Goal: Book appointment/travel/reservation

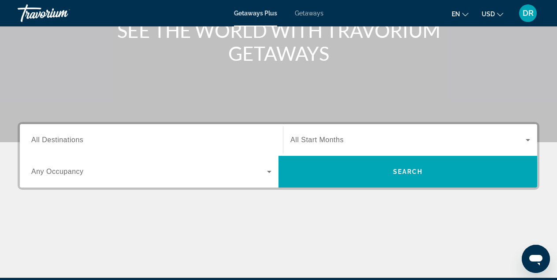
scroll to position [123, 0]
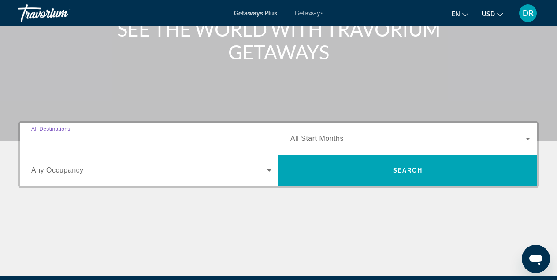
click at [110, 140] on input "Destination All Destinations" at bounding box center [151, 139] width 240 height 11
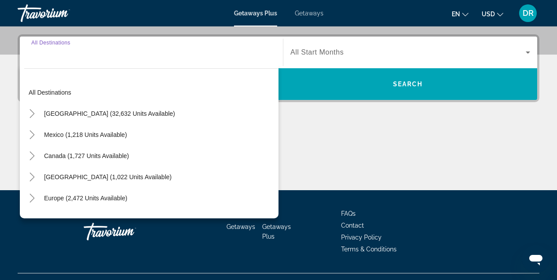
scroll to position [215, 0]
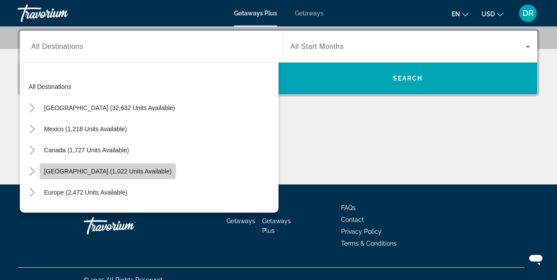
click at [132, 170] on span "[GEOGRAPHIC_DATA] (1,022 units available)" at bounding box center [107, 171] width 127 height 7
type input "**********"
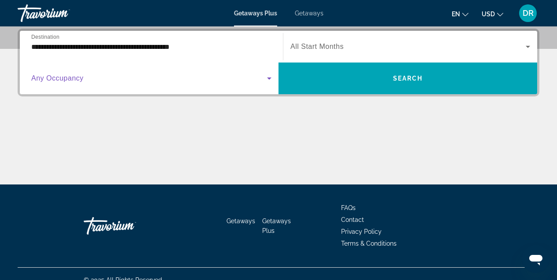
click at [204, 79] on span "Search widget" at bounding box center [149, 78] width 236 height 11
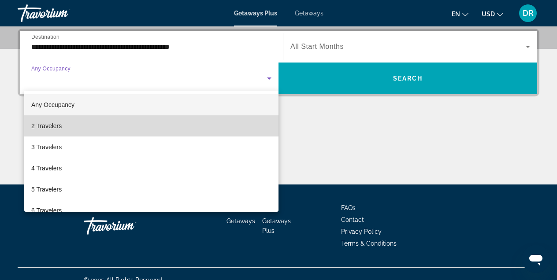
click at [181, 121] on mat-option "2 Travelers" at bounding box center [151, 125] width 254 height 21
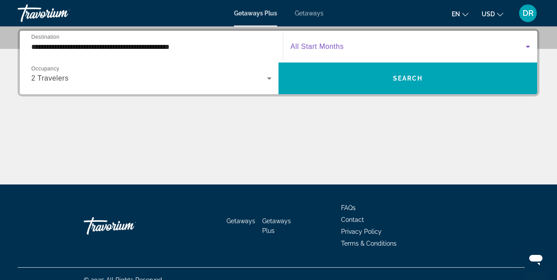
click at [374, 46] on span "Search widget" at bounding box center [407, 46] width 235 height 11
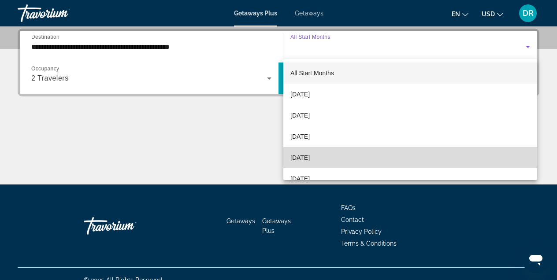
click at [310, 156] on span "[DATE]" at bounding box center [299, 157] width 19 height 11
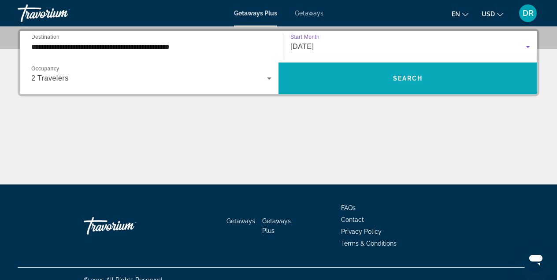
click at [376, 82] on span "Search widget" at bounding box center [407, 78] width 259 height 21
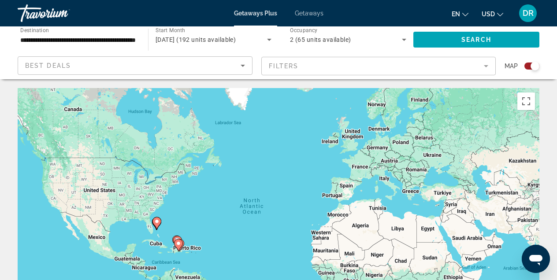
click at [243, 65] on icon "Sort by" at bounding box center [243, 66] width 4 height 2
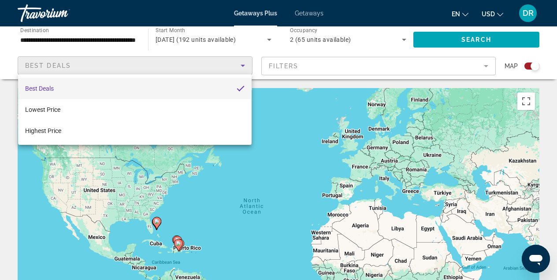
click at [154, 87] on mat-option "Best Deals" at bounding box center [134, 88] width 233 height 21
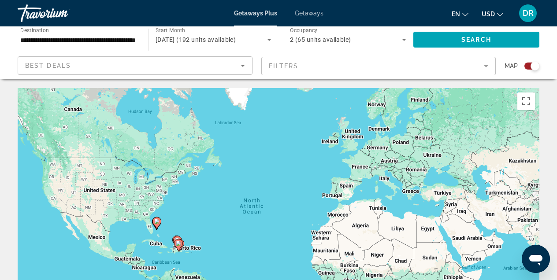
click at [198, 247] on div "To activate drag with keyboard, press Alt + Enter. Once in keyboard drag state,…" at bounding box center [279, 220] width 522 height 264
click at [178, 243] on image "Main content" at bounding box center [178, 243] width 5 height 5
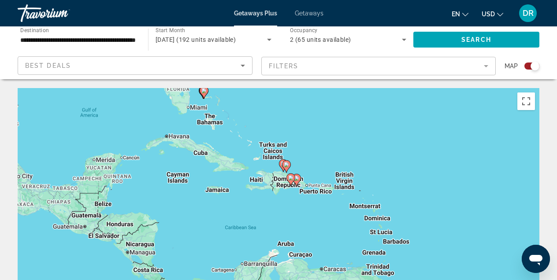
drag, startPoint x: 398, startPoint y: 198, endPoint x: 409, endPoint y: 160, distance: 39.0
click at [409, 160] on div "To activate drag with keyboard, press Alt + Enter. Once in keyboard drag state,…" at bounding box center [279, 220] width 522 height 264
